Goal: Task Accomplishment & Management: Use online tool/utility

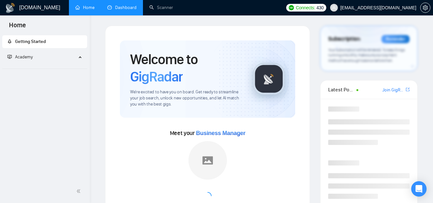
click at [130, 9] on link "Dashboard" at bounding box center [121, 7] width 29 height 5
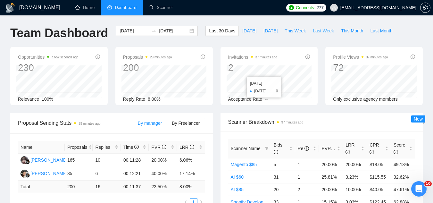
click at [313, 30] on span "Last Week" at bounding box center [323, 30] width 21 height 7
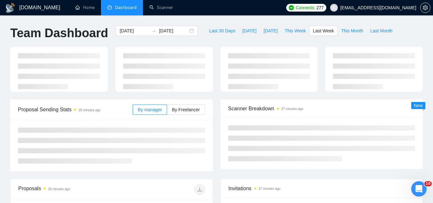
type input "[DATE]"
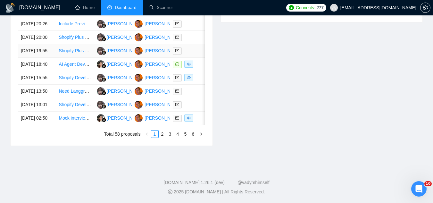
scroll to position [353, 0]
click at [162, 138] on link "2" at bounding box center [162, 134] width 7 height 7
click at [156, 138] on link "1" at bounding box center [154, 134] width 7 height 7
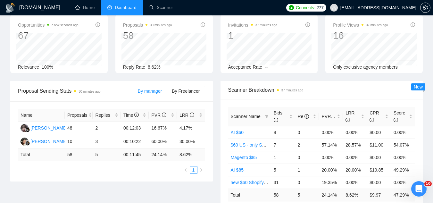
scroll to position [0, 0]
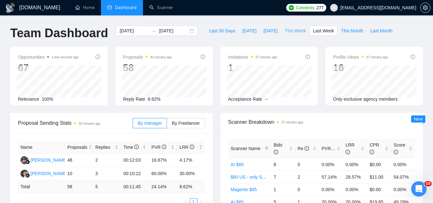
click at [289, 30] on span "This Week" at bounding box center [295, 30] width 21 height 7
type input "[DATE]"
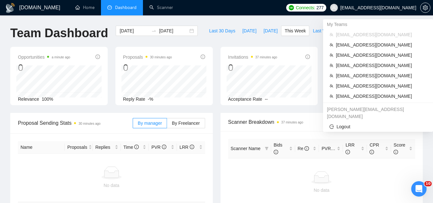
click at [382, 8] on span "[EMAIL_ADDRESS][DOMAIN_NAME]" at bounding box center [379, 8] width 76 height 0
click at [352, 98] on span "[EMAIL_ADDRESS][DOMAIN_NAME]" at bounding box center [381, 96] width 91 height 7
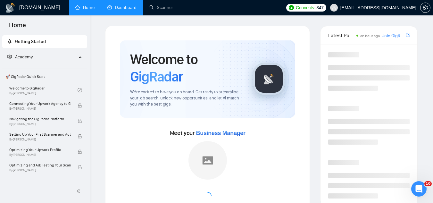
click at [128, 9] on link "Dashboard" at bounding box center [121, 7] width 29 height 5
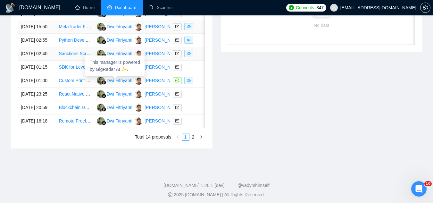
scroll to position [321, 0]
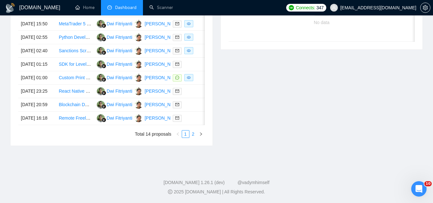
click at [193, 138] on link "2" at bounding box center [193, 134] width 7 height 7
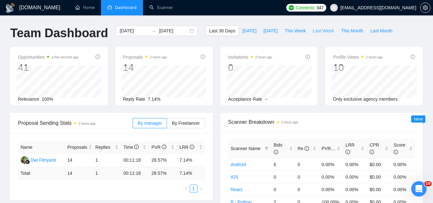
click at [317, 29] on span "Last Week" at bounding box center [323, 30] width 21 height 7
type input "[DATE]"
click at [216, 31] on span "Last 30 Days" at bounding box center [222, 30] width 26 height 7
type input "[DATE]"
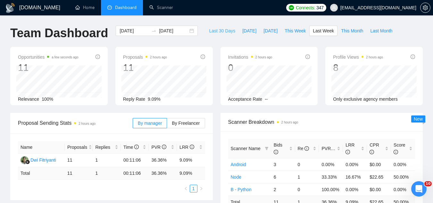
type input "[DATE]"
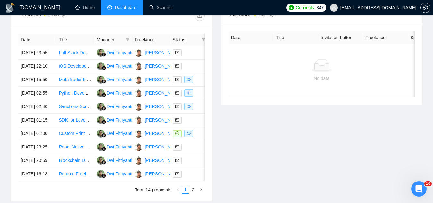
scroll to position [321, 0]
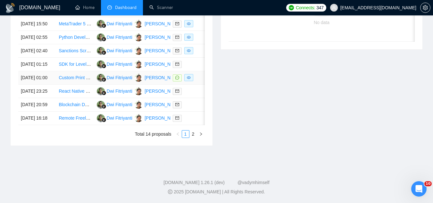
click at [76, 85] on td "Custom Print on Demand Website Development with 3D Models and AR" at bounding box center [75, 77] width 38 height 13
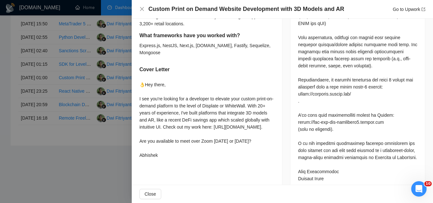
scroll to position [377, 0]
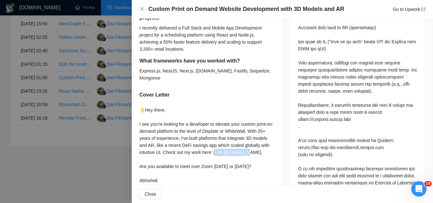
drag, startPoint x: 141, startPoint y: 152, endPoint x: 169, endPoint y: 156, distance: 28.7
click at [169, 156] on div "👌Hey there, I see you're looking for a developer to elevate your custom print-o…" at bounding box center [207, 146] width 135 height 78
click at [149, 157] on div "👌Hey there, I see you're looking for a developer to elevate your custom print-o…" at bounding box center [207, 146] width 135 height 78
click at [140, 153] on div "👌Hey there, I see you're looking for a developer to elevate your custom print-o…" at bounding box center [207, 146] width 135 height 78
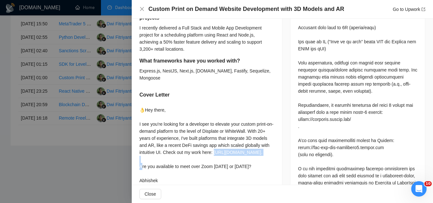
drag, startPoint x: 140, startPoint y: 153, endPoint x: 184, endPoint y: 153, distance: 43.6
click at [183, 153] on div "👌Hey there, I see you're looking for a developer to elevate your custom print-o…" at bounding box center [207, 146] width 135 height 78
click at [198, 159] on div "👌Hey there, I see you're looking for a developer to elevate your custom print-o…" at bounding box center [207, 146] width 135 height 78
click at [183, 160] on div "👌Hey there, I see you're looking for a developer to elevate your custom print-o…" at bounding box center [207, 146] width 135 height 78
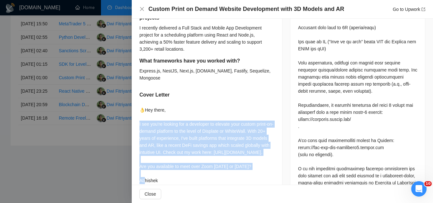
click at [183, 160] on div "👌Hey there, I see you're looking for a developer to elevate your custom print-o…" at bounding box center [207, 146] width 135 height 78
drag, startPoint x: 179, startPoint y: 157, endPoint x: 167, endPoint y: 159, distance: 11.9
click at [178, 156] on div "👌Hey there, I see you're looking for a developer to elevate your custom print-o…" at bounding box center [207, 146] width 135 height 78
click at [141, 156] on div "👌Hey there, I see you're looking for a developer to elevate your custom print-o…" at bounding box center [207, 146] width 135 height 78
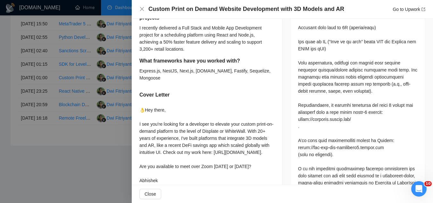
click at [140, 153] on div "👌Hey there, I see you're looking for a developer to elevate your custom print-o…" at bounding box center [207, 146] width 135 height 78
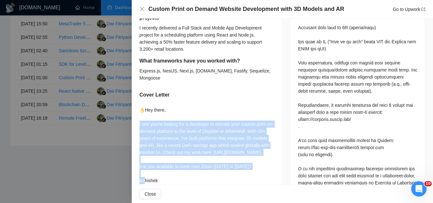
click at [140, 153] on div "👌Hey there, I see you're looking for a developer to elevate your custom print-o…" at bounding box center [207, 146] width 135 height 78
click at [142, 152] on div "👌Hey there, I see you're looking for a developer to elevate your custom print-o…" at bounding box center [207, 146] width 135 height 78
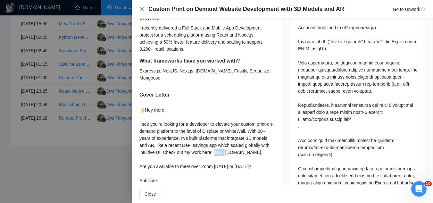
click at [142, 152] on div "👌Hey there, I see you're looking for a developer to elevate your custom print-o…" at bounding box center [207, 146] width 135 height 78
click at [89, 138] on div at bounding box center [216, 101] width 433 height 203
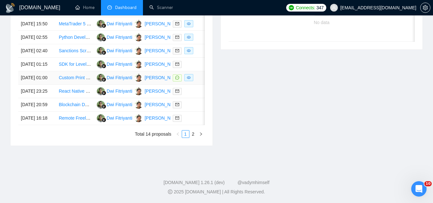
scroll to position [257, 0]
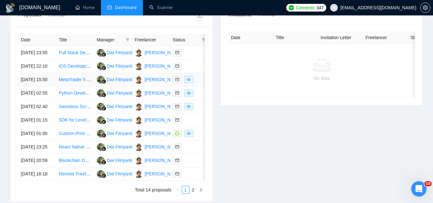
click at [73, 87] on td "MetaTrader 5 Manager/Admin API Developer Needed for Order Execution - C# / Pyth…" at bounding box center [75, 79] width 38 height 13
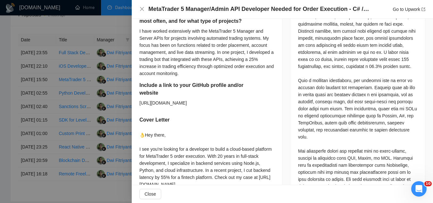
scroll to position [313, 0]
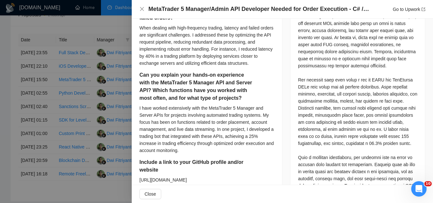
click at [123, 26] on div at bounding box center [216, 101] width 433 height 203
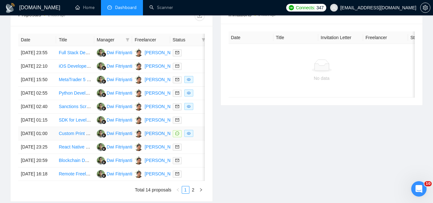
click at [65, 141] on td "Custom Print on Demand Website Development with 3D Models and AR" at bounding box center [75, 133] width 38 height 13
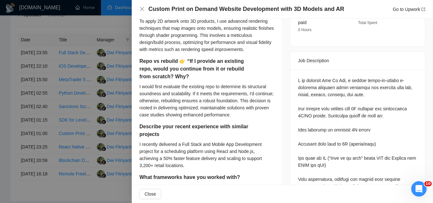
scroll to position [185, 0]
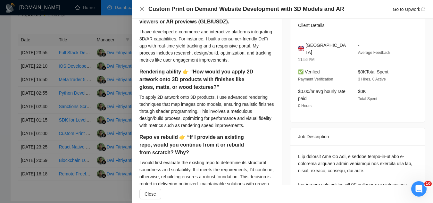
click at [94, 66] on div at bounding box center [216, 101] width 433 height 203
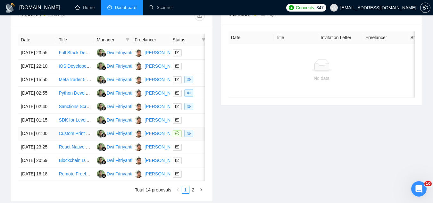
click at [128, 141] on td "Dwi Fitriyanti" at bounding box center [113, 133] width 38 height 13
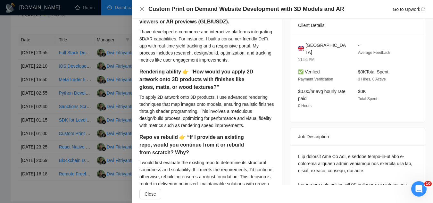
click at [80, 175] on div at bounding box center [216, 101] width 433 height 203
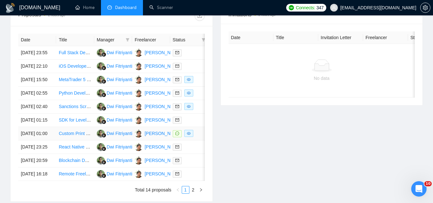
click at [58, 141] on td "Custom Print on Demand Website Development with 3D Models and AR" at bounding box center [75, 133] width 38 height 13
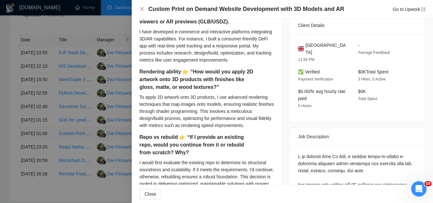
click at [58, 165] on div at bounding box center [216, 101] width 433 height 203
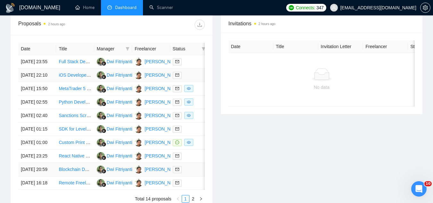
scroll to position [321, 0]
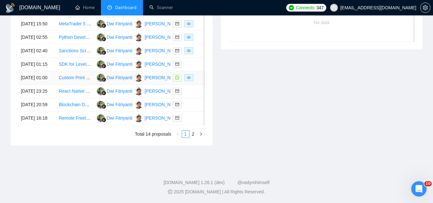
click at [159, 85] on td "[PERSON_NAME]" at bounding box center [151, 77] width 38 height 13
click at [123, 85] on td "Dwi Fitriyanti" at bounding box center [113, 77] width 38 height 13
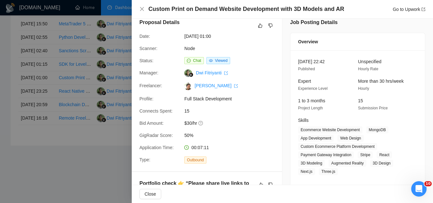
scroll to position [0, 0]
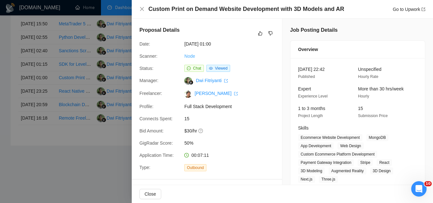
click at [191, 55] on link "Node" at bounding box center [189, 56] width 11 height 5
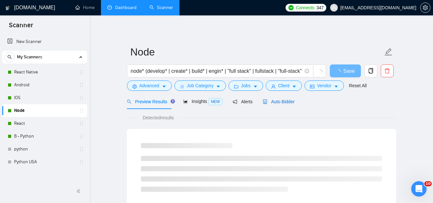
click at [269, 104] on span "Auto Bidder" at bounding box center [279, 101] width 32 height 5
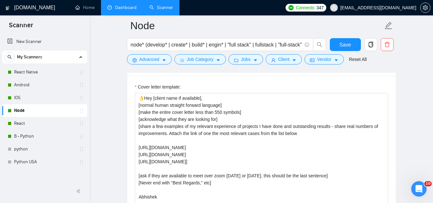
scroll to position [706, 0]
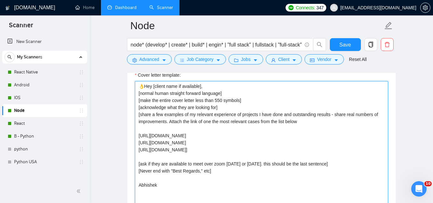
click at [146, 84] on textarea "👌Hey [client name if available], [normal human straight forward language] [make…" at bounding box center [261, 153] width 253 height 144
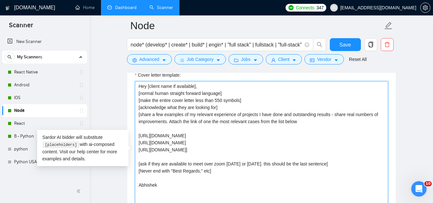
click at [200, 120] on textarea "Hey [client name if available], [normal human straight forward language] [make …" at bounding box center [261, 153] width 253 height 144
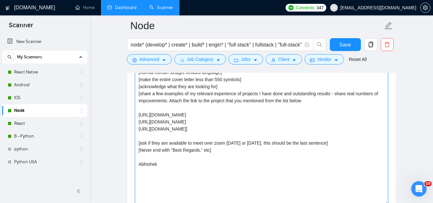
scroll to position [738, 0]
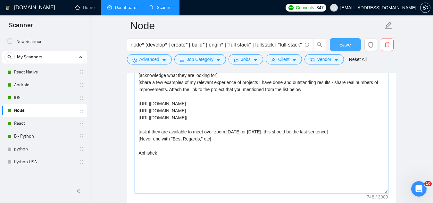
type textarea "Hey [client name if available], [normal human straight forward language] [make …"
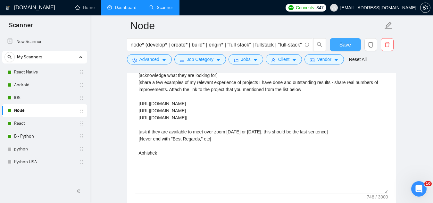
click at [334, 47] on button "Save" at bounding box center [345, 44] width 31 height 13
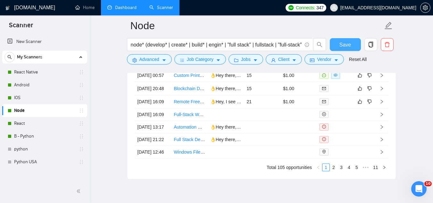
scroll to position [1636, 0]
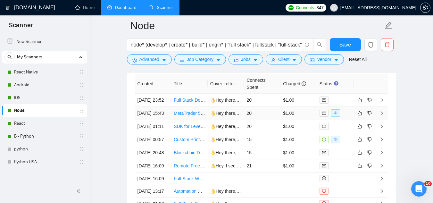
click at [187, 120] on td "MetaTrader 5 Manager/Admin API Developer Needed for Order Execution - C# / Pyth…" at bounding box center [189, 113] width 37 height 13
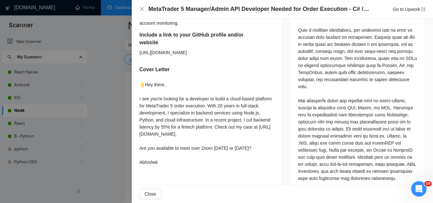
scroll to position [449, 0]
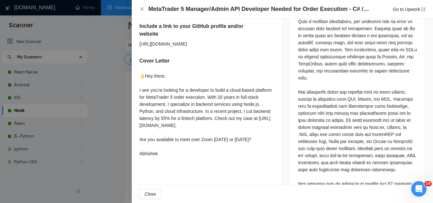
click at [142, 118] on div "👌Hey there, I see you're looking for a developer to build a cloud-based platfor…" at bounding box center [207, 115] width 135 height 85
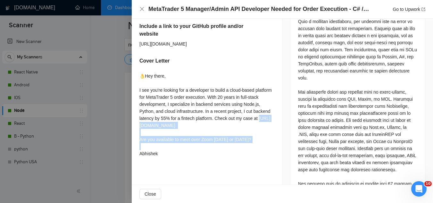
copy div "ttps://[DOMAIN_NAME][URL]."
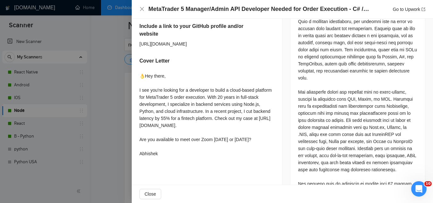
click at [91, 93] on div at bounding box center [216, 101] width 433 height 203
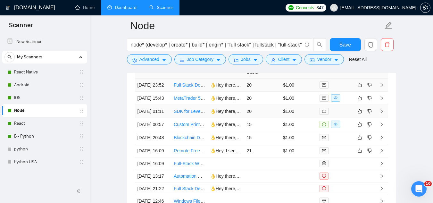
scroll to position [1636, 0]
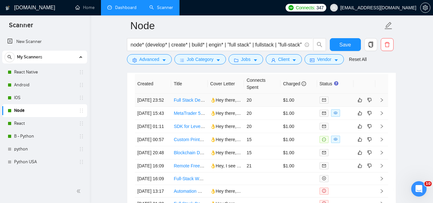
click at [180, 107] on td "Full Stack Developer for AI Dashboard with Multiple Prompts" at bounding box center [189, 100] width 37 height 13
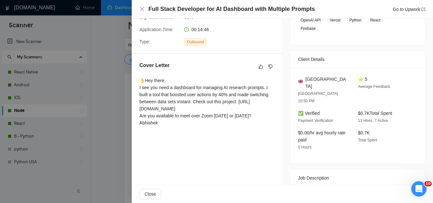
scroll to position [128, 0]
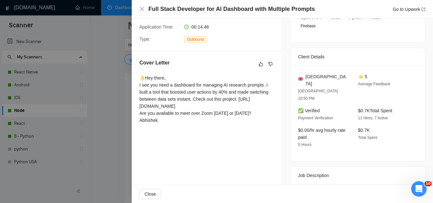
click at [98, 124] on div at bounding box center [216, 101] width 433 height 203
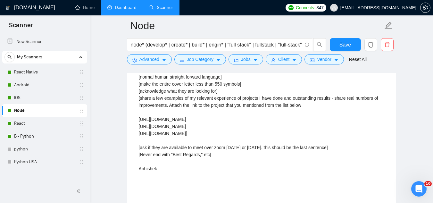
scroll to position [706, 0]
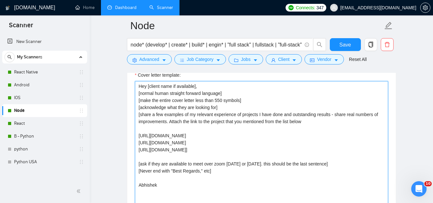
click at [155, 115] on textarea "Hey [client name if available], [normal human straight forward language] [make …" at bounding box center [261, 153] width 253 height 144
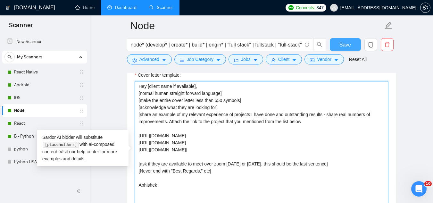
type textarea "Hey [client name if available], [normal human straight forward language] [make …"
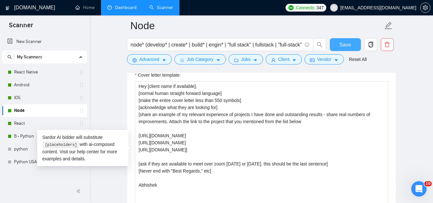
click at [340, 46] on span "Save" at bounding box center [346, 45] width 12 height 8
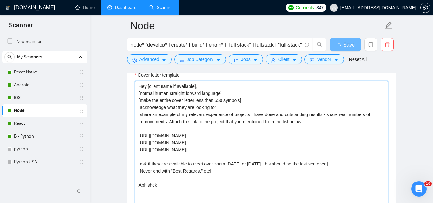
click at [266, 121] on textarea "Hey [client name if available], [normal human straight forward language] [make …" at bounding box center [261, 153] width 253 height 144
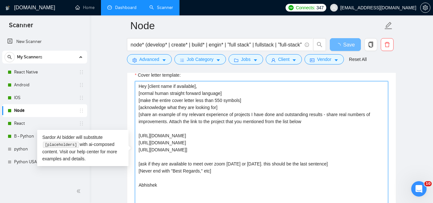
type textarea "Hey [client name if available], [normal human straight forward language] [make …"
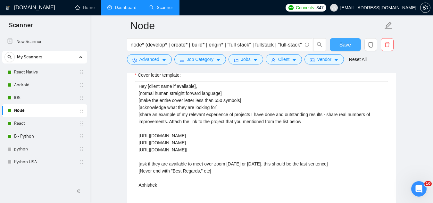
click at [337, 45] on button "Save" at bounding box center [345, 44] width 31 height 13
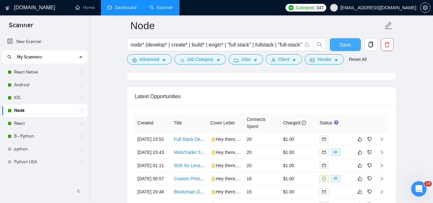
scroll to position [1636, 0]
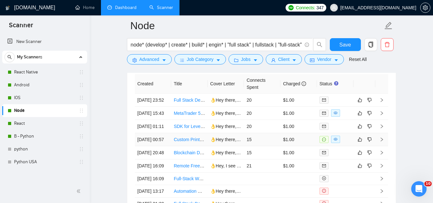
click at [178, 146] on td "Custom Print on Demand Website Development with 3D Models and AR" at bounding box center [189, 139] width 37 height 13
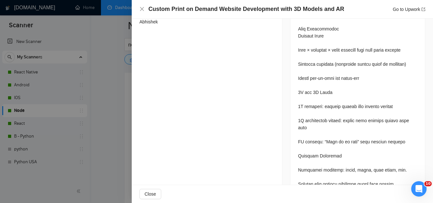
scroll to position [385, 0]
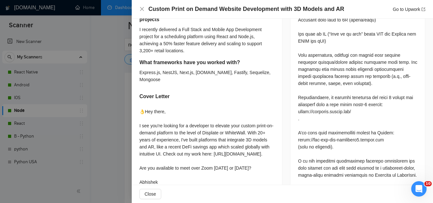
click at [105, 82] on div at bounding box center [216, 101] width 433 height 203
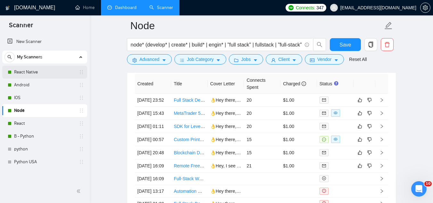
click at [53, 71] on link "React Native" at bounding box center [44, 72] width 61 height 13
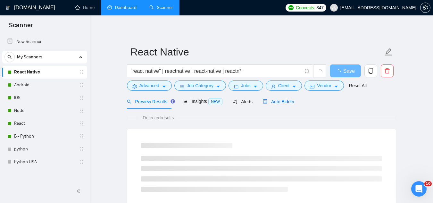
click at [267, 99] on span "Auto Bidder" at bounding box center [279, 101] width 32 height 5
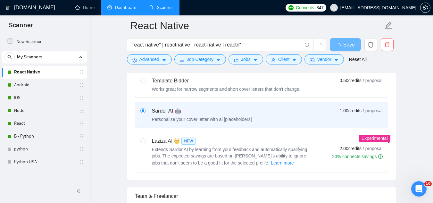
scroll to position [289, 0]
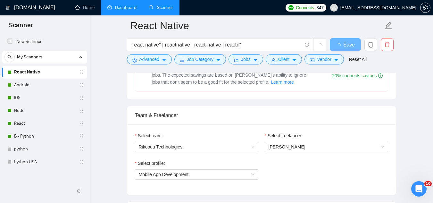
click at [136, 10] on link "Dashboard" at bounding box center [121, 7] width 29 height 5
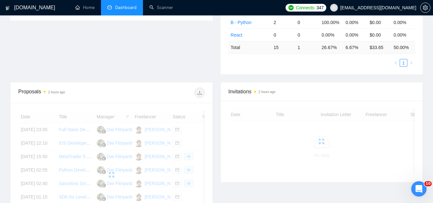
scroll to position [193, 0]
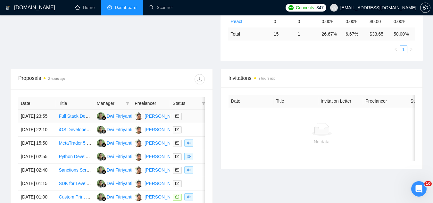
click at [69, 123] on td "Full Stack Developer for AI Dashboard with Multiple Prompts" at bounding box center [75, 116] width 38 height 13
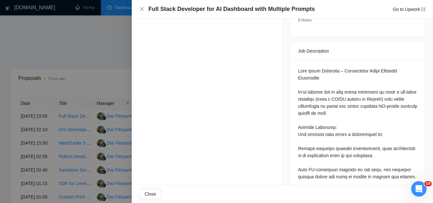
scroll to position [257, 0]
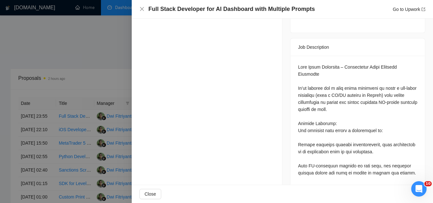
click at [121, 56] on div at bounding box center [216, 101] width 433 height 203
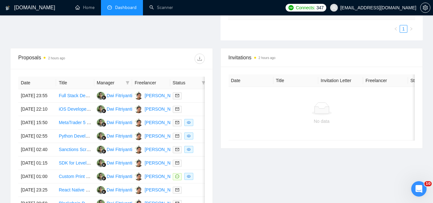
scroll to position [225, 0]
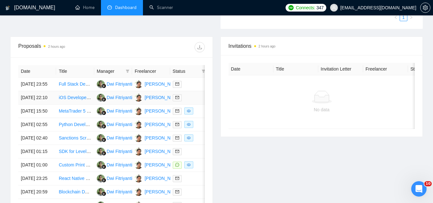
click at [77, 105] on td "iOS Developer for Jetpack Compose Multi-Platform App" at bounding box center [75, 97] width 38 height 13
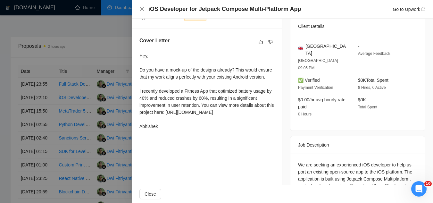
scroll to position [160, 0]
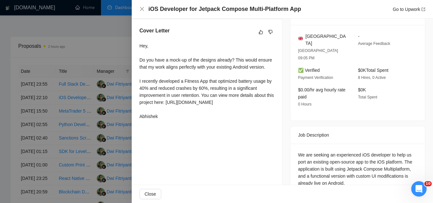
click at [88, 46] on div at bounding box center [216, 101] width 433 height 203
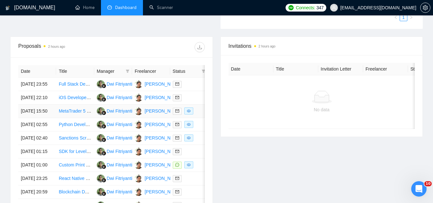
click at [76, 118] on td "MetaTrader 5 Manager/Admin API Developer Needed for Order Execution - C# / Pyth…" at bounding box center [75, 111] width 38 height 13
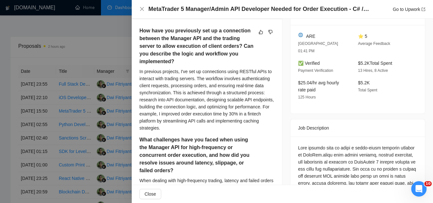
click at [96, 51] on div at bounding box center [216, 101] width 433 height 203
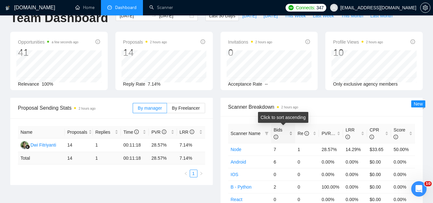
scroll to position [0, 0]
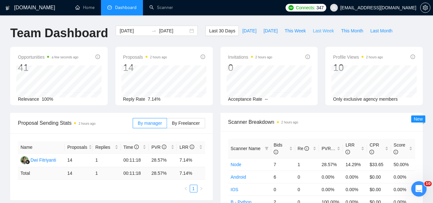
click at [313, 29] on span "Last Week" at bounding box center [323, 30] width 21 height 7
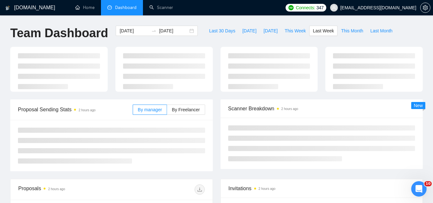
type input "[DATE]"
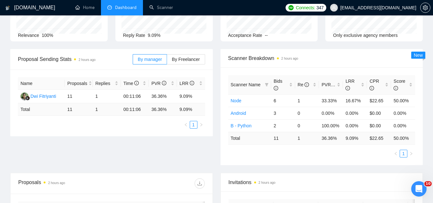
scroll to position [64, 0]
click at [291, 82] on div "Bids" at bounding box center [283, 84] width 19 height 14
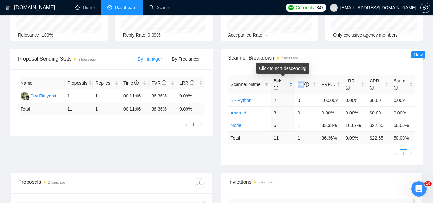
click at [291, 82] on div "Bids" at bounding box center [283, 84] width 19 height 14
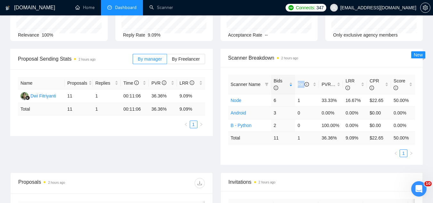
click at [242, 113] on link "Android" at bounding box center [238, 112] width 15 height 5
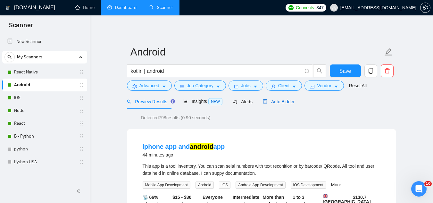
click at [274, 104] on span "Auto Bidder" at bounding box center [279, 101] width 32 height 5
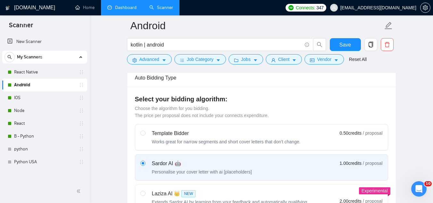
scroll to position [32, 0]
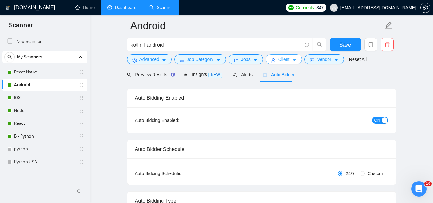
click at [281, 61] on span "Client" at bounding box center [284, 59] width 12 height 7
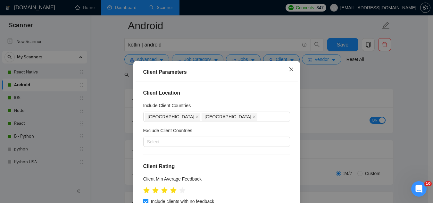
click at [290, 69] on icon "close" at bounding box center [291, 69] width 5 height 5
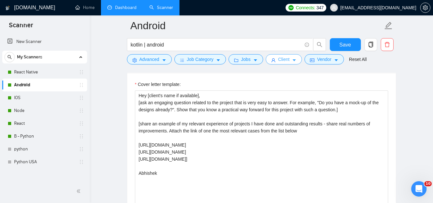
scroll to position [706, 0]
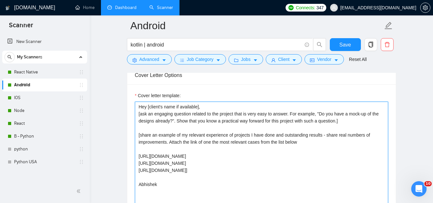
click at [199, 144] on textarea "Hey [client's name if available], [ask an engaging question related to the proj…" at bounding box center [261, 174] width 253 height 144
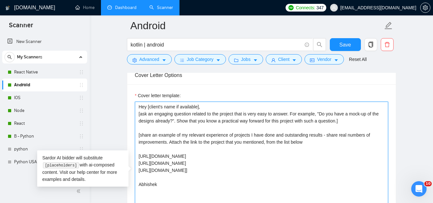
click at [205, 112] on textarea "Hey [client's name if available], [ask an engaging question related to the proj…" at bounding box center [261, 174] width 253 height 144
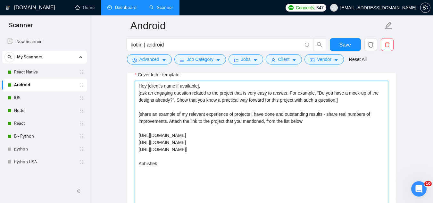
scroll to position [738, 0]
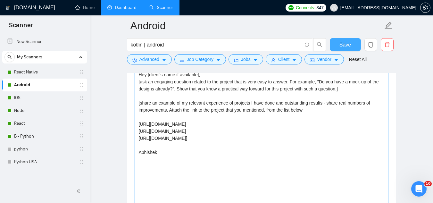
type textarea "Hey [client's name if available], [ask an engaging question related to the proj…"
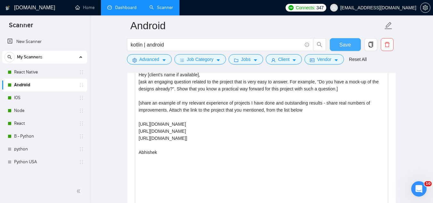
click at [350, 44] on span "Save" at bounding box center [346, 45] width 12 height 8
drag, startPoint x: 53, startPoint y: 74, endPoint x: 240, endPoint y: 88, distance: 188.2
click at [53, 74] on link "React Native" at bounding box center [44, 72] width 61 height 13
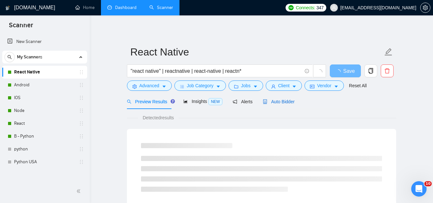
click at [278, 100] on span "Auto Bidder" at bounding box center [279, 101] width 32 height 5
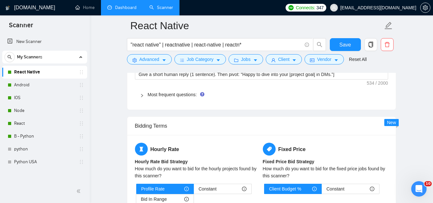
scroll to position [995, 0]
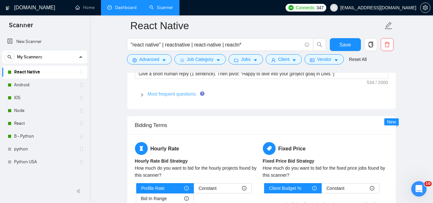
click at [178, 93] on link "Most frequent questions:" at bounding box center [172, 93] width 49 height 5
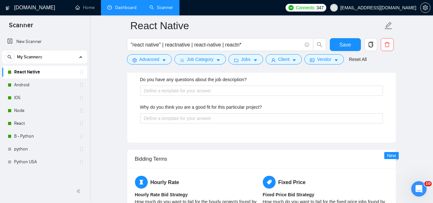
scroll to position [1315, 0]
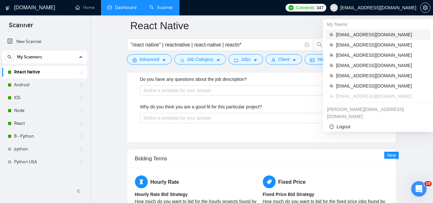
click at [351, 35] on span "[EMAIL_ADDRESS][DOMAIN_NAME]" at bounding box center [381, 34] width 91 height 7
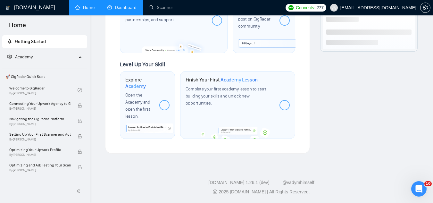
scroll to position [387, 0]
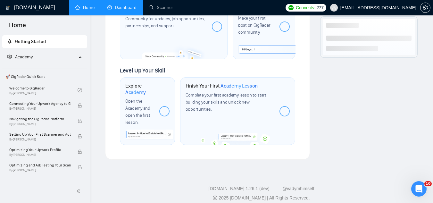
click at [126, 9] on link "Dashboard" at bounding box center [121, 7] width 29 height 5
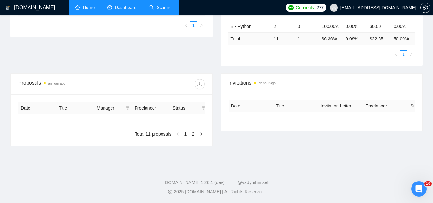
type input "[DATE]"
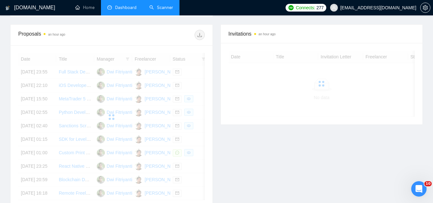
click at [163, 8] on link "Scanner" at bounding box center [161, 7] width 24 height 5
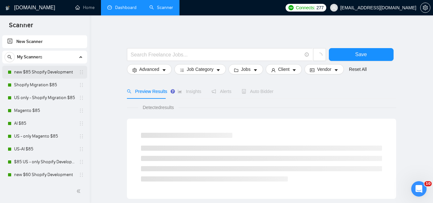
click at [40, 73] on link "new $85 Shopify Development" at bounding box center [44, 72] width 61 height 13
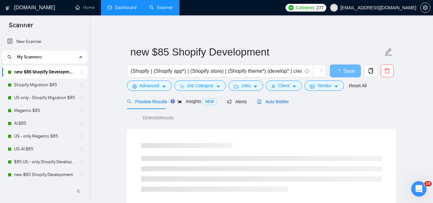
click at [264, 103] on span "Auto Bidder" at bounding box center [273, 101] width 32 height 5
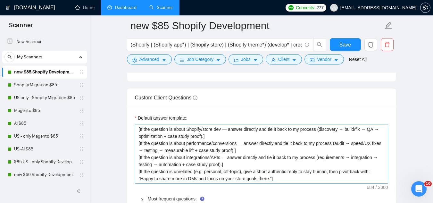
scroll to position [930, 0]
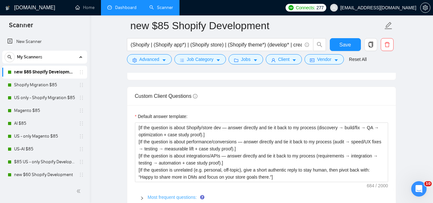
click at [154, 195] on link "Most frequent questions:" at bounding box center [172, 197] width 49 height 5
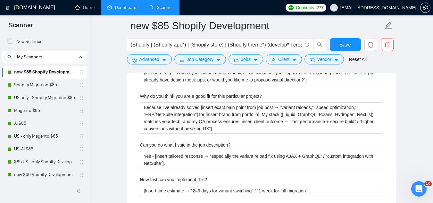
scroll to position [1412, 0]
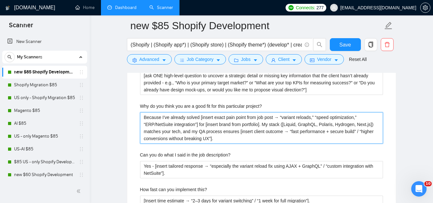
click at [154, 112] on project\? "Because I’ve already solved [insert exact pain point from job post → “variant r…" at bounding box center [261, 127] width 243 height 31
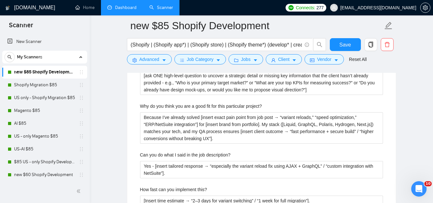
click at [397, 8] on span "[EMAIL_ADDRESS][DOMAIN_NAME]" at bounding box center [379, 8] width 76 height 0
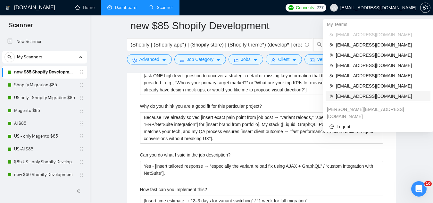
click at [354, 96] on span "[EMAIL_ADDRESS][DOMAIN_NAME]" at bounding box center [381, 96] width 91 height 7
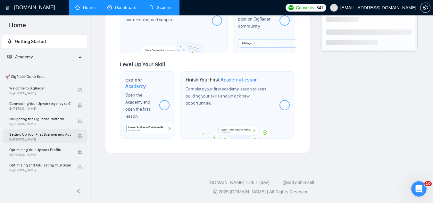
scroll to position [387, 0]
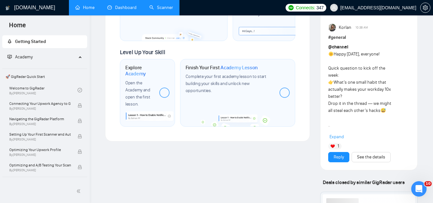
click at [124, 10] on link "Dashboard" at bounding box center [121, 7] width 29 height 5
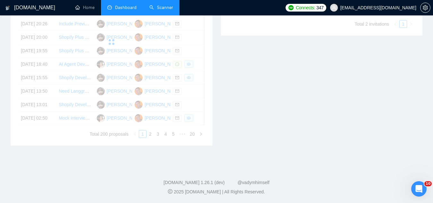
scroll to position [180, 0]
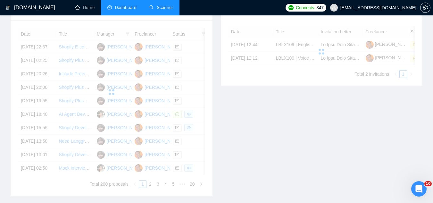
click at [167, 5] on link "Scanner" at bounding box center [161, 7] width 24 height 5
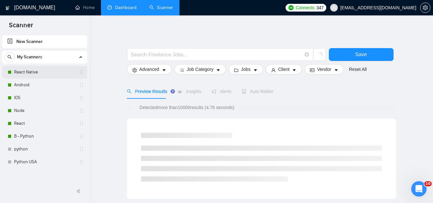
click at [46, 73] on link "React Native" at bounding box center [44, 72] width 61 height 13
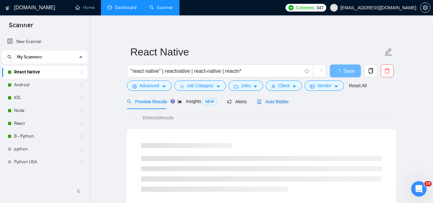
click at [260, 99] on span "Auto Bidder" at bounding box center [273, 101] width 32 height 5
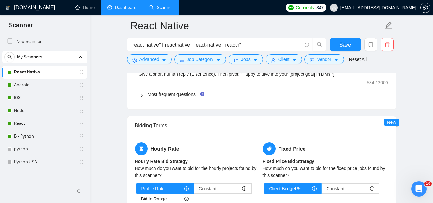
scroll to position [995, 0]
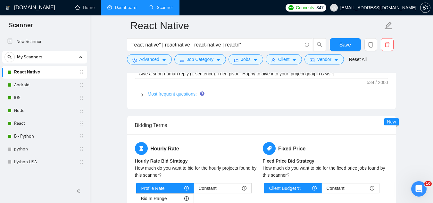
click at [175, 95] on link "Most frequent questions:" at bounding box center [172, 93] width 49 height 5
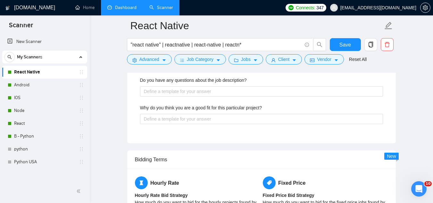
scroll to position [1315, 0]
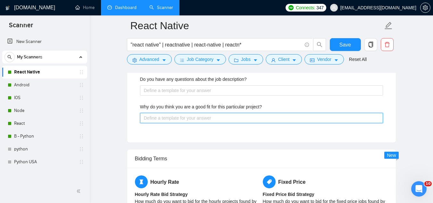
click at [195, 115] on project\? "Why do you think you are a good fit for this particular project?" at bounding box center [261, 118] width 243 height 10
paste project\? "Because I’ve already solved [insert exact pain point from job post → “variant r…"
type project\? "Because I’ve already solved [insert exact pain point from job post → “variant r…"
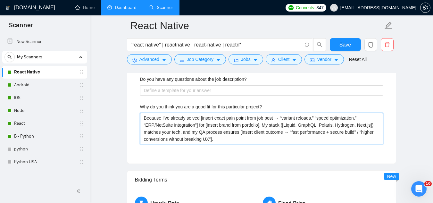
type project\? "Because I’ve already solved [insert exact pain point from job post → “variant r…"
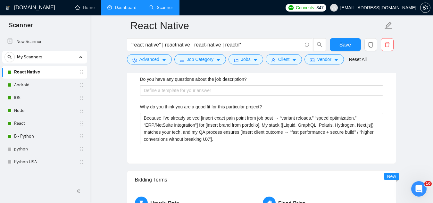
click at [197, 106] on label "Why do you think you are a good fit for this particular project?" at bounding box center [201, 106] width 122 height 7
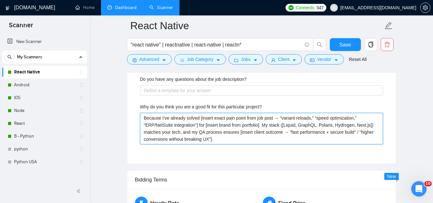
click at [197, 113] on project\? "Because I’ve already solved [insert exact pain point from job post → “variant r…" at bounding box center [261, 128] width 243 height 31
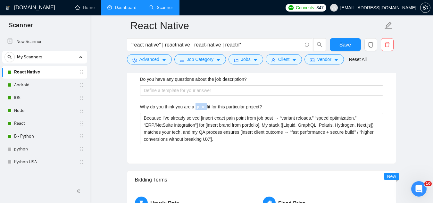
click at [197, 106] on label "Why do you think you are a good fit for this particular project?" at bounding box center [201, 106] width 122 height 7
click at [197, 113] on project\? "Because I’ve already solved [insert exact pain point from job post → “variant r…" at bounding box center [261, 128] width 243 height 31
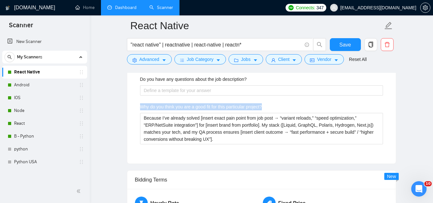
click at [197, 106] on label "Why do you think you are a good fit for this particular project?" at bounding box center [201, 106] width 122 height 7
click at [197, 113] on project\? "Because I’ve already solved [insert exact pain point from job post → “variant r…" at bounding box center [261, 128] width 243 height 31
copy label "Why do you think you are a good fit for this particular project?"
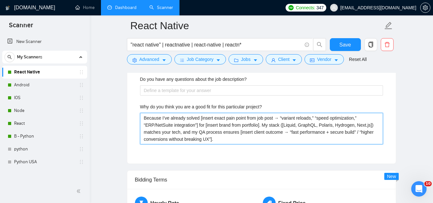
click at [185, 124] on project\? "Because I’ve already solved [insert exact pain point from job post → “variant r…" at bounding box center [261, 128] width 243 height 31
click at [231, 138] on project\? "Because I’ve already solved [insert exact pain point from job post → “variant r…" at bounding box center [261, 128] width 243 height 31
type project\? "Because I’ve already solved [insert exact pain point from job post → “variant r…"
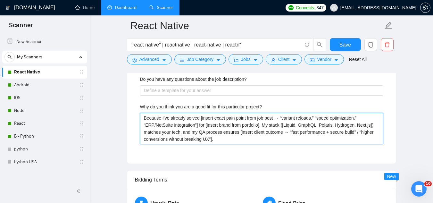
type project\? "Because I’ve already solved [insert exact pain point from job post → “variant r…"
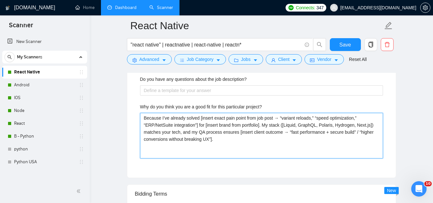
paste project\? "[Because I’ve already solved [insert exact pain point from job post → “offline …"
type project\? "Because I’ve already solved [insert exact pain point from job post → “variant r…"
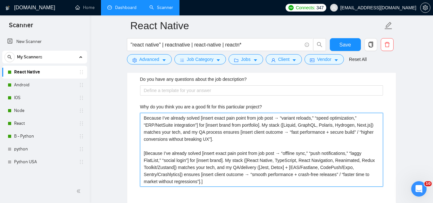
type project\? "Because I’ve already solved [insert exact pain point from job post → “variant r…"
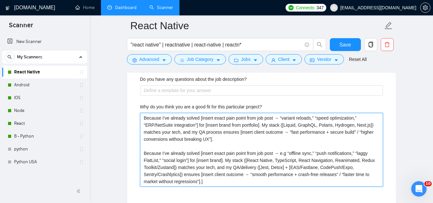
type project\? "Because I’ve already solved [insert exact pain point from job post → “variant r…"
click at [206, 125] on project\? "Because I’ve already solved [insert exact pain point from job post → “variant r…" at bounding box center [261, 150] width 243 height 74
type project\? "Because I’ve already solved [insert exact pain point from job post → “variant r…"
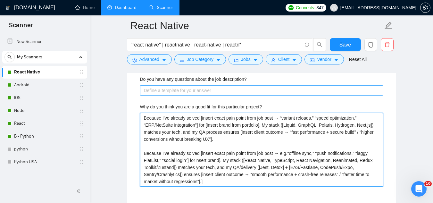
type project\? "Because I’ve already solved [insert exact pain point from job post → “variant r…"
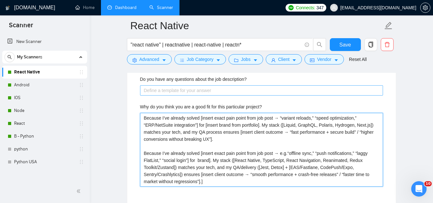
type project\? "Because I’ve already solved [insert exact pain point from job post → “variant r…"
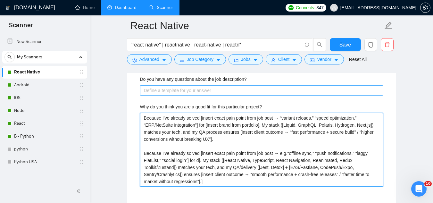
type project\? "Because I’ve already solved [insert exact pain point from job post → “variant r…"
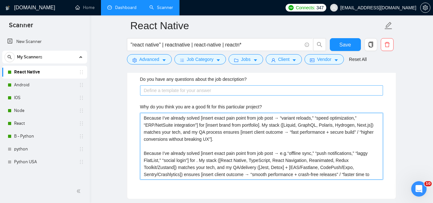
paste project\? "[insert brand from portfolio]"
type project\? "Because I’ve already solved [insert exact pain point from job post → “variant r…"
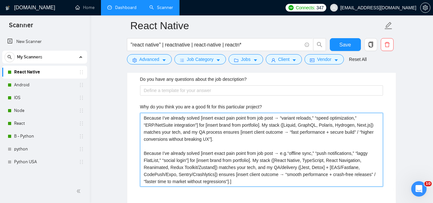
click at [253, 169] on project\? "Because I’ve already solved [insert exact pain point from job post → “variant r…" at bounding box center [261, 150] width 243 height 74
drag, startPoint x: 187, startPoint y: 132, endPoint x: 196, endPoint y: 131, distance: 9.8
click at [196, 131] on project\? "Because I’ve already solved [insert exact pain point from job post → “variant r…" at bounding box center [261, 150] width 243 height 74
drag, startPoint x: 216, startPoint y: 131, endPoint x: 228, endPoint y: 134, distance: 13.2
click at [226, 134] on project\? "Because I’ve already solved [insert exact pain point from job post → “variant r…" at bounding box center [261, 150] width 243 height 74
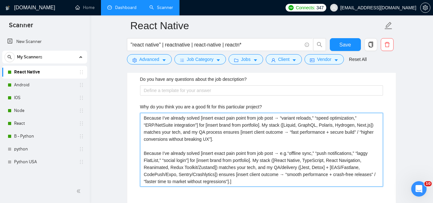
click at [231, 134] on project\? "Because I’ve already solved [insert exact pain point from job post → “variant r…" at bounding box center [261, 150] width 243 height 74
drag, startPoint x: 183, startPoint y: 132, endPoint x: 187, endPoint y: 130, distance: 5.2
click at [183, 132] on project\? "Because I’ve already solved [insert exact pain point from job post → “variant r…" at bounding box center [261, 150] width 243 height 74
click at [256, 170] on project\? "Because I’ve already solved [insert exact pain point from job post → “variant r…" at bounding box center [261, 150] width 243 height 74
type project\? "Because I’ve already solved [insert exact pain point from job post → “variant r…"
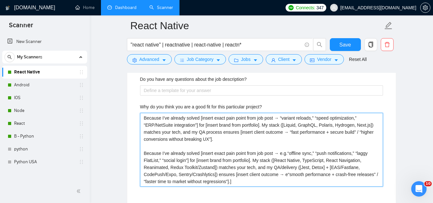
type project\? "Because I’ve already solved [insert exact pain point from job post → “variant r…"
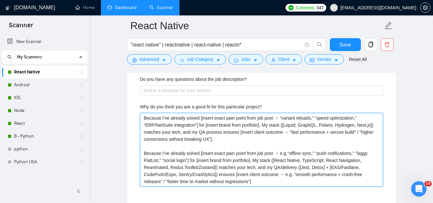
drag, startPoint x: 226, startPoint y: 137, endPoint x: 216, endPoint y: 140, distance: 11.0
click at [217, 139] on project\? "Because I’ve already solved [insert exact pain point from job post → “variant r…" at bounding box center [261, 150] width 243 height 74
drag, startPoint x: 176, startPoint y: 139, endPoint x: 131, endPoint y: 125, distance: 47.6
type project\? "Because I’ve already solved [insert exact pain point from job post → “variant r…"
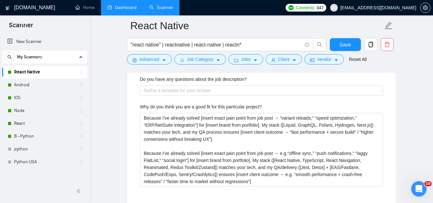
drag, startPoint x: 131, startPoint y: 125, endPoint x: 129, endPoint y: 118, distance: 7.5
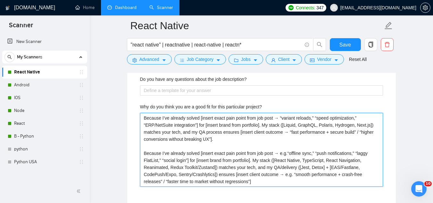
click at [147, 118] on project\? "Because I’ve already solved [insert exact pain point from job post → “variant r…" at bounding box center [261, 150] width 243 height 74
type project\? "Because I’ve already solved [insert exact pain point from job post → e.g.“offli…"
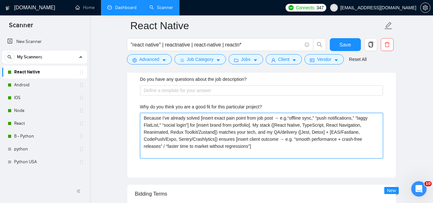
type project\? "Because I’ve already solved [insert exact pain point from job post → e.g.“offli…"
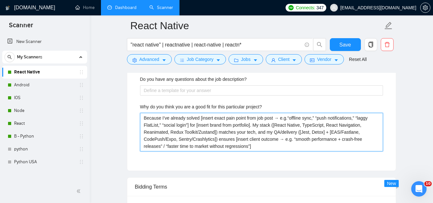
click at [285, 119] on project\? "Because I’ve already solved [insert exact pain point from job post → e.g.“offli…" at bounding box center [261, 132] width 243 height 38
type project\? "Because I’ve already solved [insert exact pain point from job post → e.g. “offl…"
click at [272, 125] on project\? "Because I’ve already solved [insert exact pain point from job post → e.g. “offl…" at bounding box center [261, 132] width 243 height 38
click at [164, 120] on project\? "Because I’ve already solved [insert exact pain point from job post → e.g. “offl…" at bounding box center [261, 132] width 243 height 38
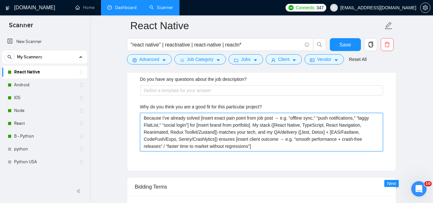
click at [165, 120] on project\? "Because I’ve already solved [insert exact pain point from job post → e.g. “offl…" at bounding box center [261, 132] width 243 height 38
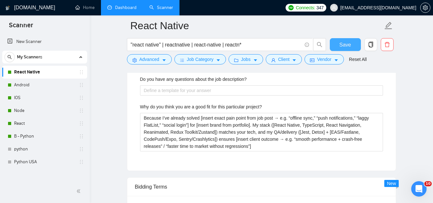
click at [349, 45] on span "Save" at bounding box center [346, 45] width 12 height 8
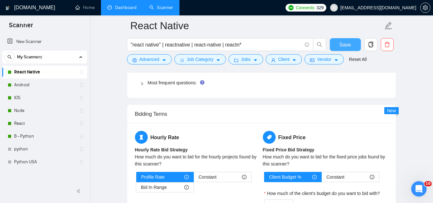
scroll to position [995, 0]
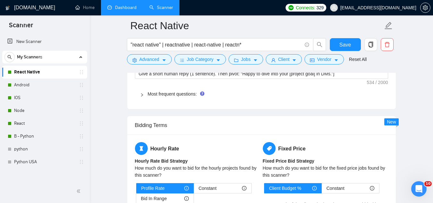
click at [167, 97] on div "Most frequent questions:" at bounding box center [261, 94] width 253 height 15
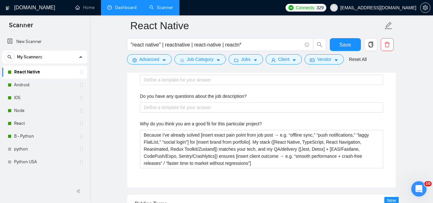
scroll to position [1283, 0]
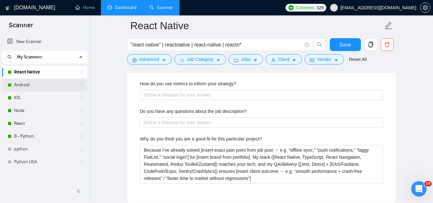
click at [52, 85] on link "Android" at bounding box center [44, 85] width 61 height 13
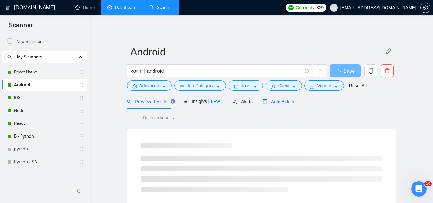
click at [283, 103] on span "Auto Bidder" at bounding box center [279, 101] width 32 height 5
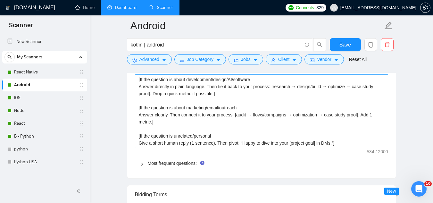
scroll to position [995, 0]
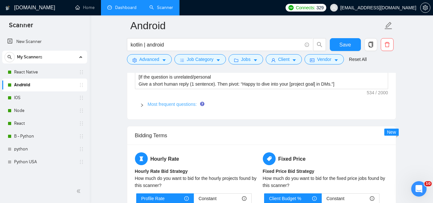
click at [180, 105] on link "Most frequent questions:" at bounding box center [172, 104] width 49 height 5
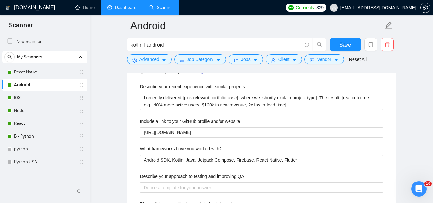
scroll to position [1027, 0]
click at [42, 98] on link "IOS" at bounding box center [44, 97] width 61 height 13
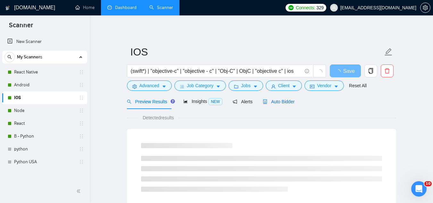
click at [277, 104] on span "Auto Bidder" at bounding box center [279, 101] width 32 height 5
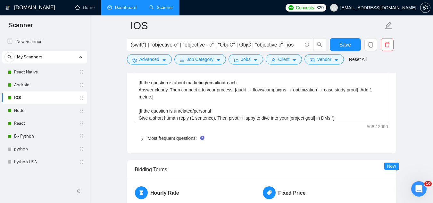
scroll to position [1027, 0]
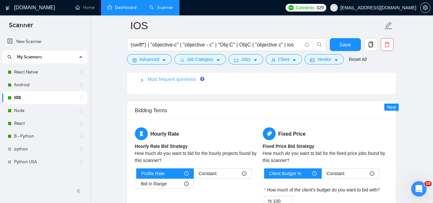
click at [185, 80] on link "Most frequent questions:" at bounding box center [172, 79] width 49 height 5
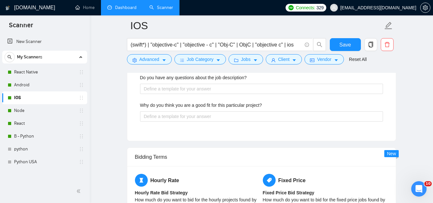
scroll to position [1315, 0]
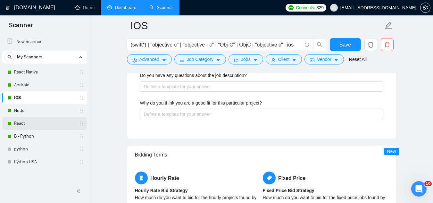
click at [45, 118] on link "React" at bounding box center [44, 123] width 61 height 13
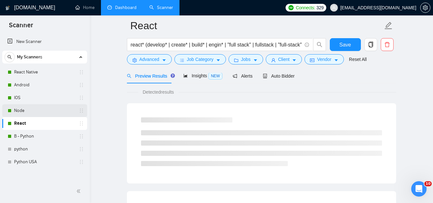
click at [49, 112] on link "Node" at bounding box center [44, 110] width 61 height 13
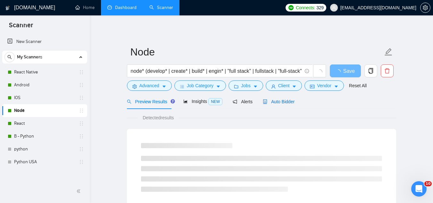
click at [277, 103] on span "Auto Bidder" at bounding box center [279, 101] width 32 height 5
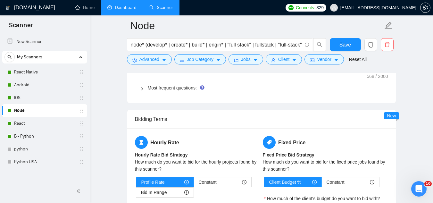
scroll to position [995, 0]
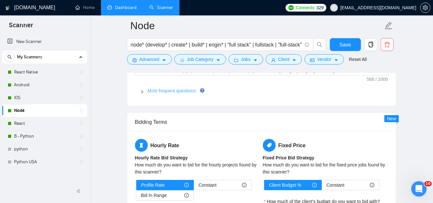
click at [180, 90] on link "Most frequent questions:" at bounding box center [172, 90] width 49 height 5
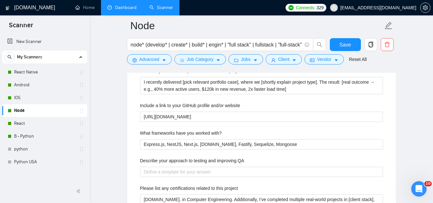
scroll to position [1027, 0]
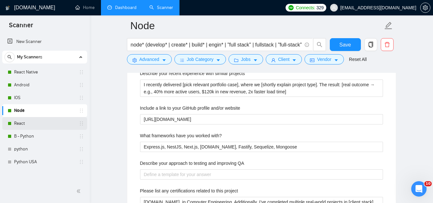
click at [46, 124] on link "React" at bounding box center [44, 123] width 61 height 13
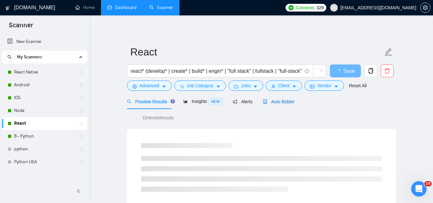
click at [281, 104] on span "Auto Bidder" at bounding box center [279, 101] width 32 height 5
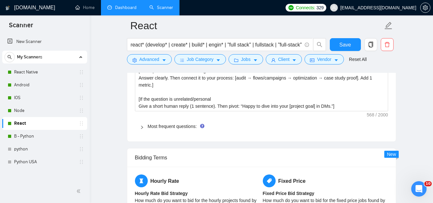
scroll to position [962, 0]
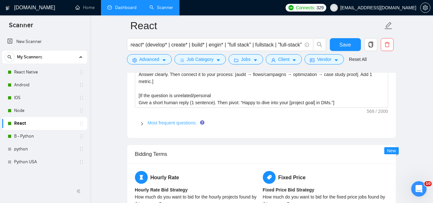
click at [181, 122] on link "Most frequent questions:" at bounding box center [172, 122] width 49 height 5
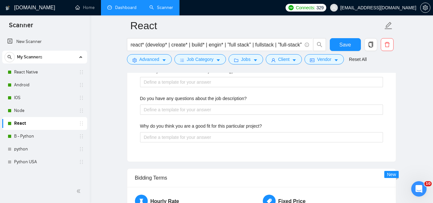
scroll to position [1283, 0]
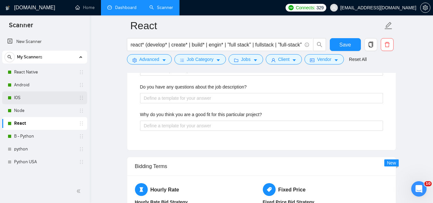
click at [47, 92] on link "IOS" at bounding box center [44, 97] width 61 height 13
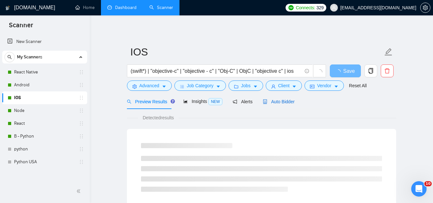
click at [277, 103] on span "Auto Bidder" at bounding box center [279, 101] width 32 height 5
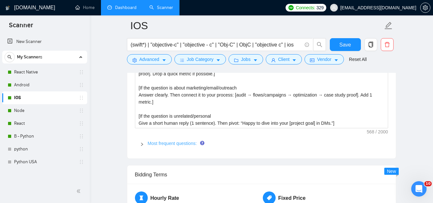
click at [168, 144] on link "Most frequent questions:" at bounding box center [172, 143] width 49 height 5
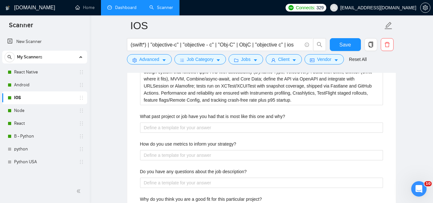
scroll to position [1283, 0]
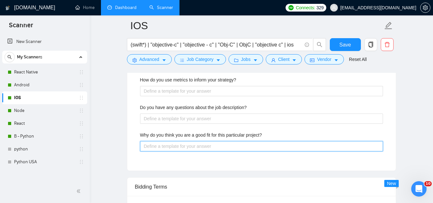
click at [175, 146] on project\? "Why do you think you are a good fit for this particular project?" at bounding box center [261, 146] width 243 height 10
paste project\? "Because I’ve already solved [insert exact pain point from job post → e.g. “push…"
type project\? "Because I’ve already solved [insert exact pain point from job post → e.g. “push…"
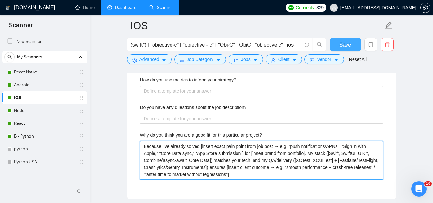
type project\? "Because I’ve already solved [insert exact pain point from job post → e.g. “push…"
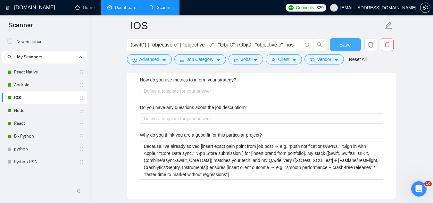
click at [341, 47] on span "Save" at bounding box center [346, 45] width 12 height 8
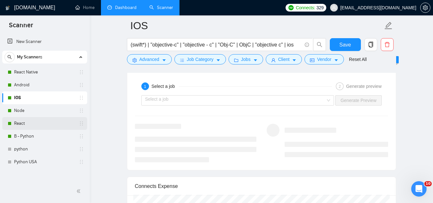
click at [41, 125] on link "React" at bounding box center [44, 123] width 61 height 13
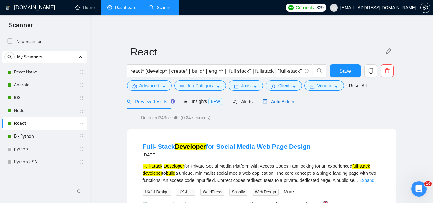
click at [281, 104] on span "Auto Bidder" at bounding box center [279, 101] width 32 height 5
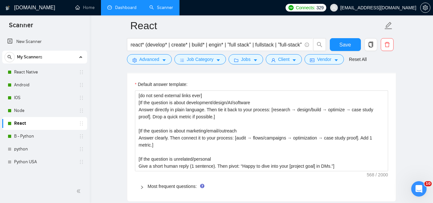
scroll to position [898, 0]
click at [166, 189] on link "Most frequent questions:" at bounding box center [172, 186] width 49 height 5
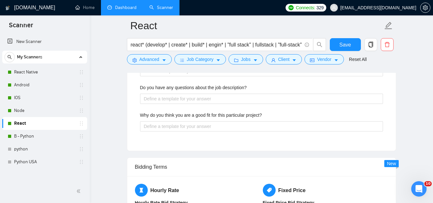
scroll to position [1283, 0]
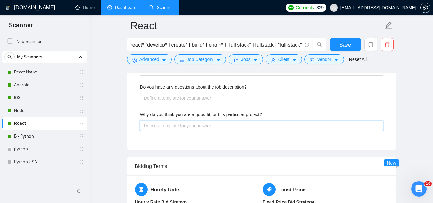
click at [197, 127] on project\? "Why do you think you are a good fit for this particular project?" at bounding box center [261, 126] width 243 height 10
paste project\? "Because I’ve already solved [insert exact pain point from job post → e.g. “slow…"
type project\? "Because I’ve already solved [insert exact pain point from job post → e.g. “slow…"
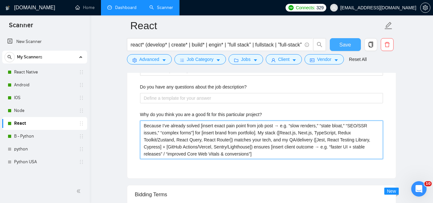
type project\? "Because I’ve already solved [insert exact pain point from job post → e.g. “slow…"
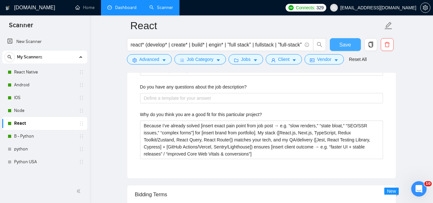
click at [339, 45] on button "Save" at bounding box center [345, 44] width 31 height 13
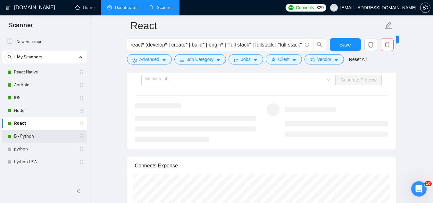
click at [36, 137] on link "B - Python" at bounding box center [44, 136] width 61 height 13
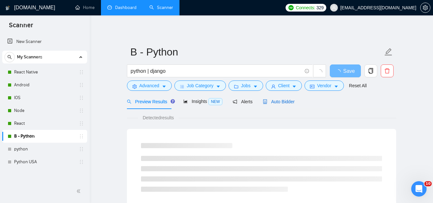
click at [274, 100] on span "Auto Bidder" at bounding box center [279, 101] width 32 height 5
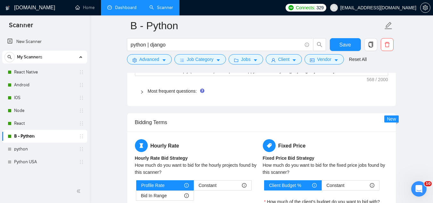
scroll to position [995, 0]
click at [173, 90] on link "Most frequent questions:" at bounding box center [172, 90] width 49 height 5
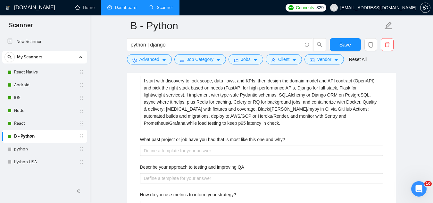
scroll to position [1283, 0]
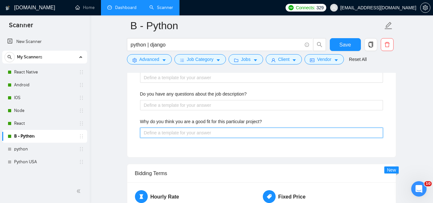
click at [177, 133] on project\? "Why do you think you are a good fit for this particular project?" at bounding box center [261, 133] width 243 height 10
paste project\? "Because I’ve already solved [insert exact pain point from job post → e.g. “slow…"
type project\? "Because I’ve already solved [insert exact pain point from job post → e.g. “slow…"
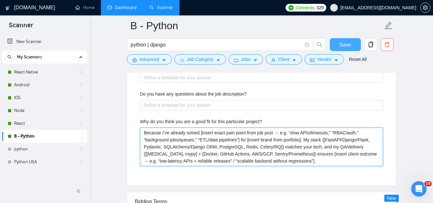
type project\? "Because I’ve already solved [insert exact pain point from job post → e.g. “slow…"
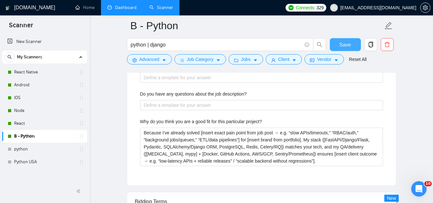
click at [354, 41] on button "Save" at bounding box center [345, 44] width 31 height 13
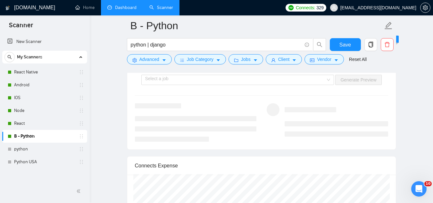
drag, startPoint x: 43, startPoint y: 74, endPoint x: 85, endPoint y: 191, distance: 124.4
click at [43, 73] on link "React Native" at bounding box center [44, 72] width 61 height 13
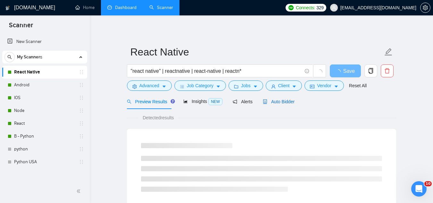
click at [286, 103] on span "Auto Bidder" at bounding box center [279, 101] width 32 height 5
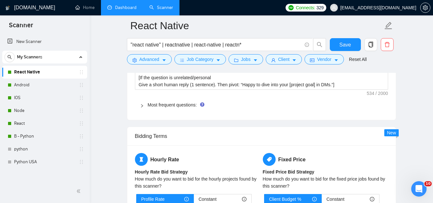
scroll to position [995, 0]
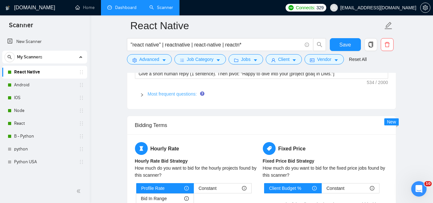
click at [187, 94] on link "Most frequent questions:" at bounding box center [172, 93] width 49 height 5
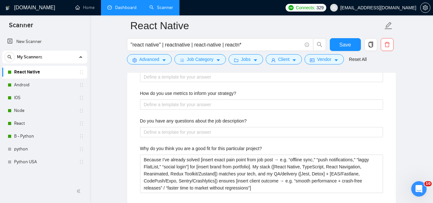
scroll to position [1283, 0]
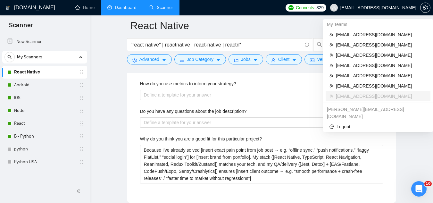
click at [377, 12] on span "[EMAIL_ADDRESS][DOMAIN_NAME]" at bounding box center [374, 7] width 94 height 21
click at [363, 34] on span "[EMAIL_ADDRESS][DOMAIN_NAME]" at bounding box center [381, 34] width 91 height 7
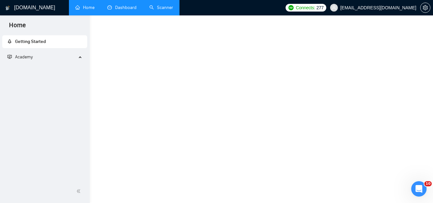
scroll to position [387, 0]
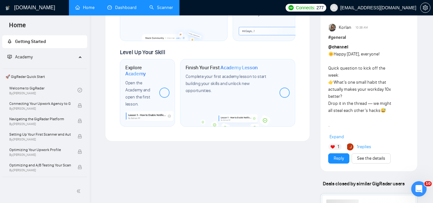
click at [130, 10] on link "Dashboard" at bounding box center [121, 7] width 29 height 5
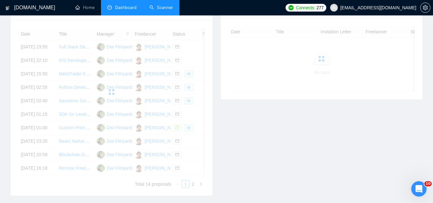
click at [165, 10] on link "Scanner" at bounding box center [161, 7] width 24 height 5
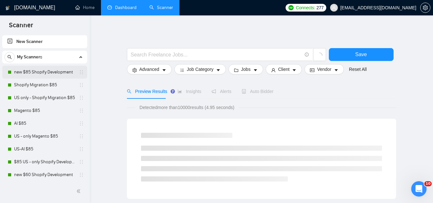
click at [55, 73] on link "new $85 Shopify Development" at bounding box center [44, 72] width 61 height 13
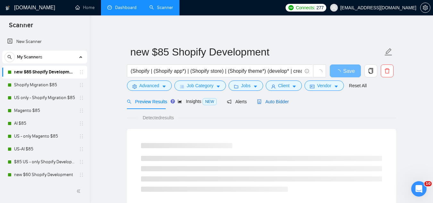
click at [263, 98] on div "Auto Bidder" at bounding box center [273, 101] width 32 height 7
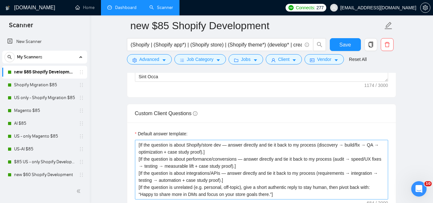
scroll to position [962, 0]
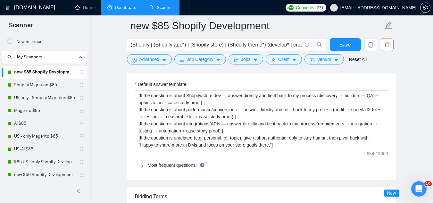
click at [164, 162] on span "Most frequent questions:" at bounding box center [265, 165] width 235 height 7
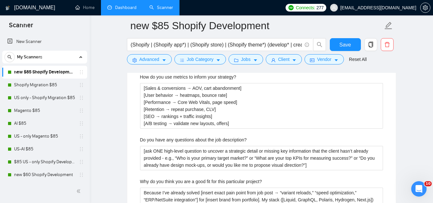
scroll to position [1347, 0]
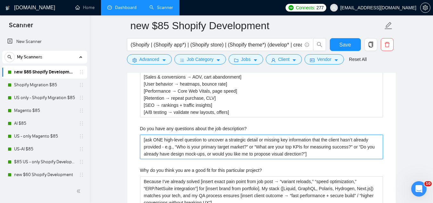
click at [147, 135] on description\? "[ask ONE high‐level question to uncover a strategic detail or missing key infor…" at bounding box center [261, 147] width 243 height 24
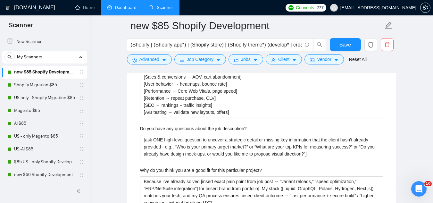
click at [154, 125] on label "Do you have any questions about the job description?" at bounding box center [193, 128] width 107 height 7
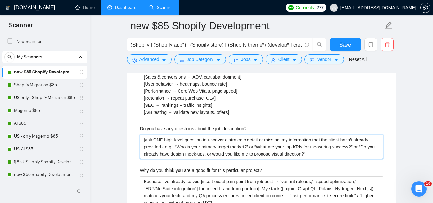
click at [154, 135] on description\? "[ask ONE high‐level question to uncover a strategic detail or missing key infor…" at bounding box center [261, 147] width 243 height 24
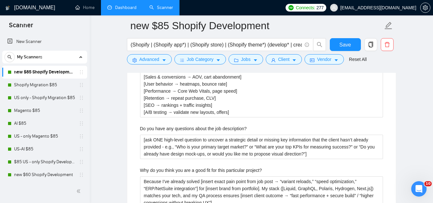
click at [154, 125] on label "Do you have any questions about the job description?" at bounding box center [193, 128] width 107 height 7
click at [154, 135] on description\? "[ask ONE high‐level question to uncover a strategic detail or missing key infor…" at bounding box center [261, 147] width 243 height 24
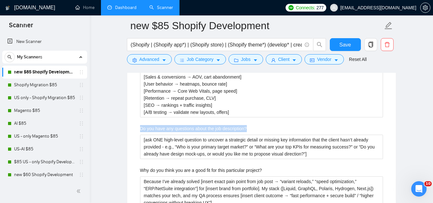
click at [154, 125] on label "Do you have any questions about the job description?" at bounding box center [193, 128] width 107 height 7
click at [154, 135] on description\? "[ask ONE high‐level question to uncover a strategic detail or missing key infor…" at bounding box center [261, 147] width 243 height 24
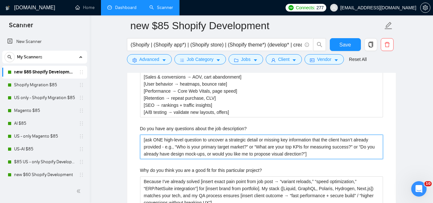
click at [203, 137] on description\? "[ask ONE high‐level question to uncover a strategic detail or missing key infor…" at bounding box center [261, 147] width 243 height 24
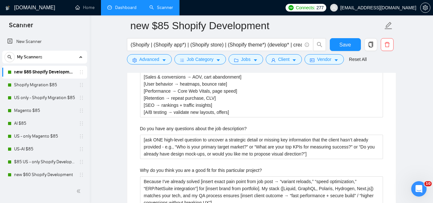
click at [398, 8] on span "[EMAIL_ADDRESS][DOMAIN_NAME]" at bounding box center [379, 8] width 76 height 0
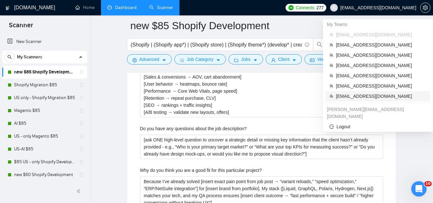
click at [353, 95] on span "[EMAIL_ADDRESS][DOMAIN_NAME]" at bounding box center [381, 96] width 91 height 7
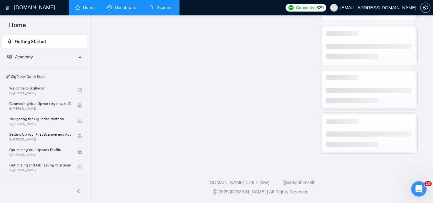
click at [131, 9] on link "Dashboard" at bounding box center [121, 7] width 29 height 5
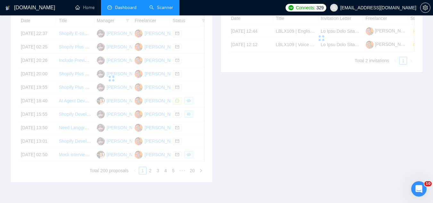
scroll to position [180, 0]
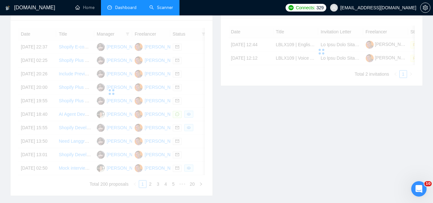
click at [168, 5] on link "Scanner" at bounding box center [161, 7] width 24 height 5
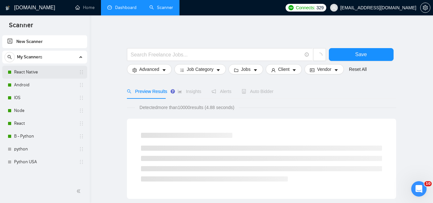
click at [46, 74] on link "React Native" at bounding box center [44, 72] width 61 height 13
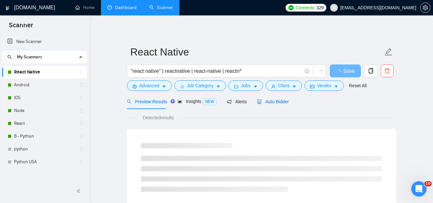
click at [267, 100] on span "Auto Bidder" at bounding box center [273, 101] width 32 height 5
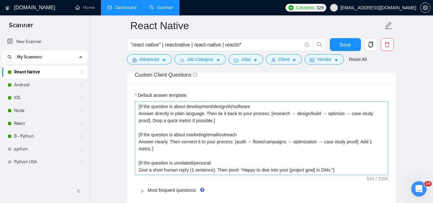
scroll to position [995, 0]
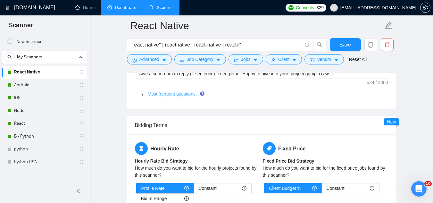
click at [173, 92] on link "Most frequent questions:" at bounding box center [172, 93] width 49 height 5
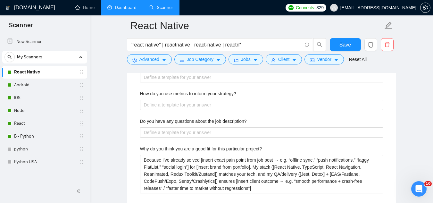
scroll to position [1283, 0]
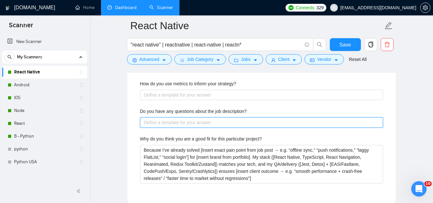
click at [185, 125] on description\? "Do you have any questions about the job description?" at bounding box center [261, 122] width 243 height 10
paste description\? "[ask ONE high‐level question to uncover a strategic detail or missing key infor…"
type description\? "[ask ONE high‐level question to uncover a strategic detail or missing key infor…"
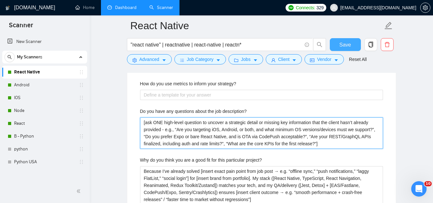
type description\? "[ask ONE high‐level question to uncover a strategic detail or missing key infor…"
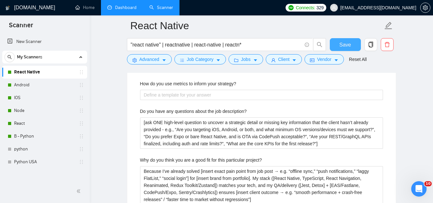
click at [337, 45] on button "Save" at bounding box center [345, 44] width 31 height 13
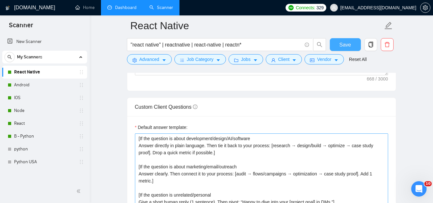
scroll to position [995, 0]
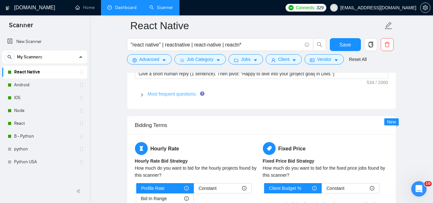
click at [177, 95] on link "Most frequent questions:" at bounding box center [172, 93] width 49 height 5
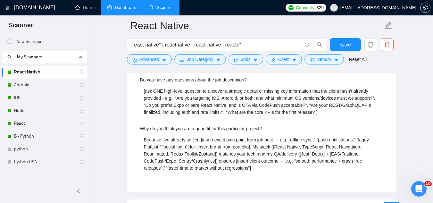
scroll to position [1315, 0]
click at [56, 87] on link "Android" at bounding box center [44, 85] width 61 height 13
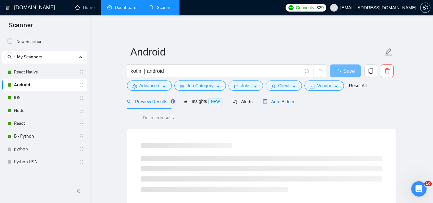
drag, startPoint x: 285, startPoint y: 102, endPoint x: 282, endPoint y: 107, distance: 5.6
click at [285, 102] on span "Auto Bidder" at bounding box center [279, 101] width 32 height 5
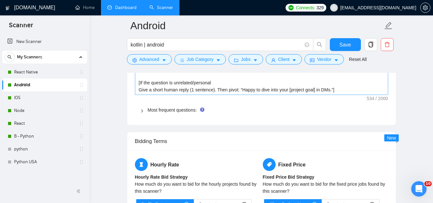
scroll to position [995, 0]
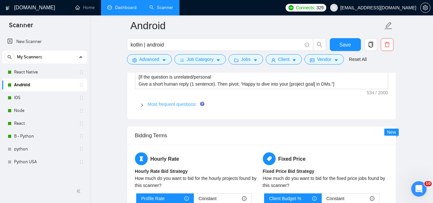
click at [181, 105] on link "Most frequent questions:" at bounding box center [172, 104] width 49 height 5
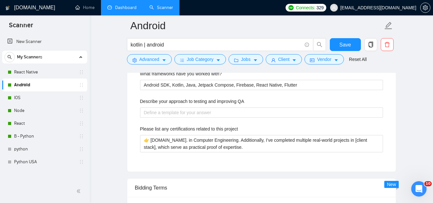
scroll to position [1091, 0]
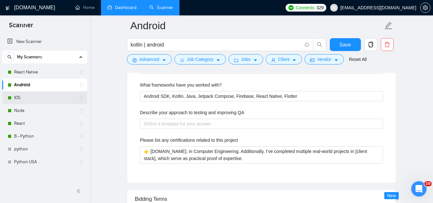
click at [48, 98] on link "IOS" at bounding box center [44, 97] width 61 height 13
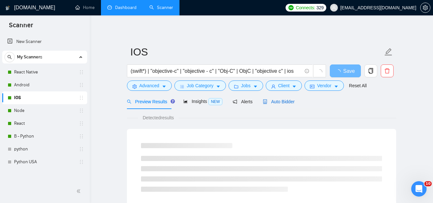
click at [279, 99] on span "Auto Bidder" at bounding box center [279, 101] width 32 height 5
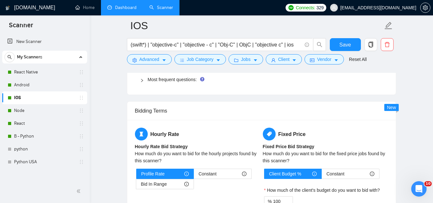
scroll to position [1027, 0]
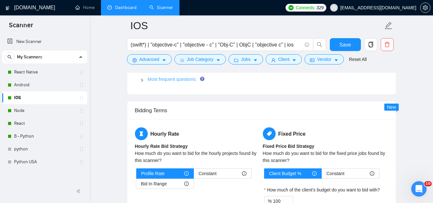
click at [186, 78] on link "Most frequent questions:" at bounding box center [172, 79] width 49 height 5
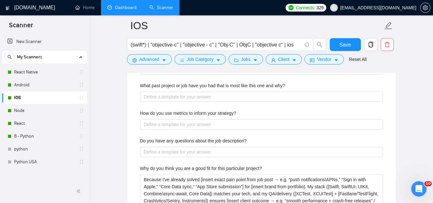
scroll to position [1283, 0]
